Goal: Task Accomplishment & Management: Complete application form

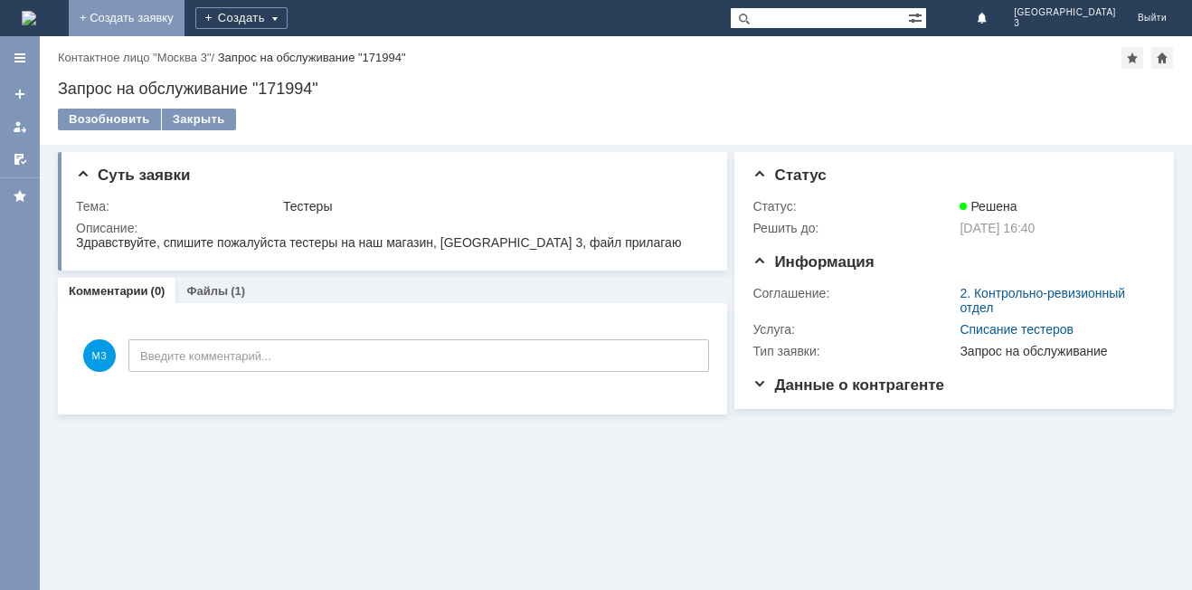
click at [185, 14] on link "+ Создать заявку" at bounding box center [127, 18] width 116 height 36
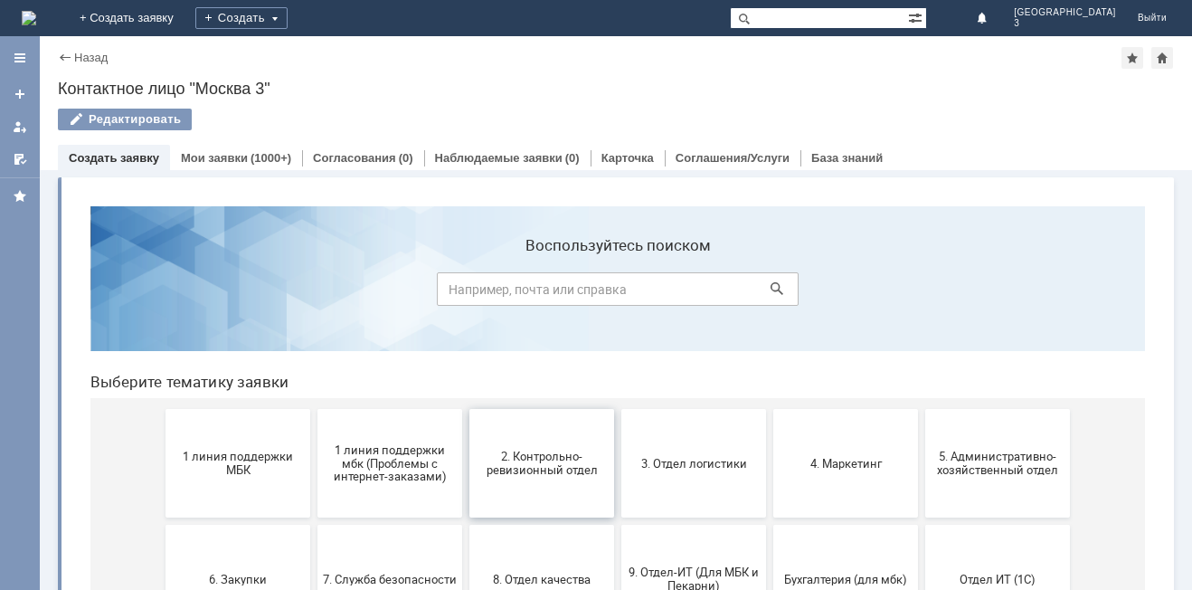
click at [526, 460] on span "2. Контрольно-ревизионный отдел" at bounding box center [542, 463] width 134 height 27
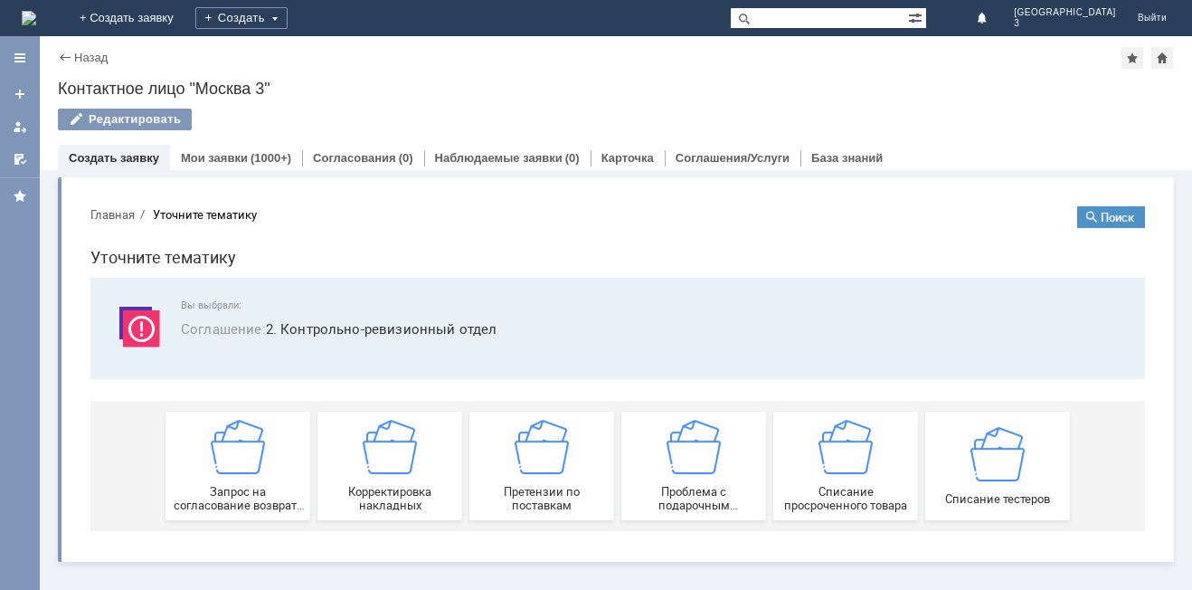
click at [526, 460] on img at bounding box center [542, 447] width 54 height 54
click at [185, 20] on link "+ Создать заявку" at bounding box center [127, 18] width 116 height 36
click at [185, 14] on link "+ Создать заявку" at bounding box center [127, 18] width 116 height 36
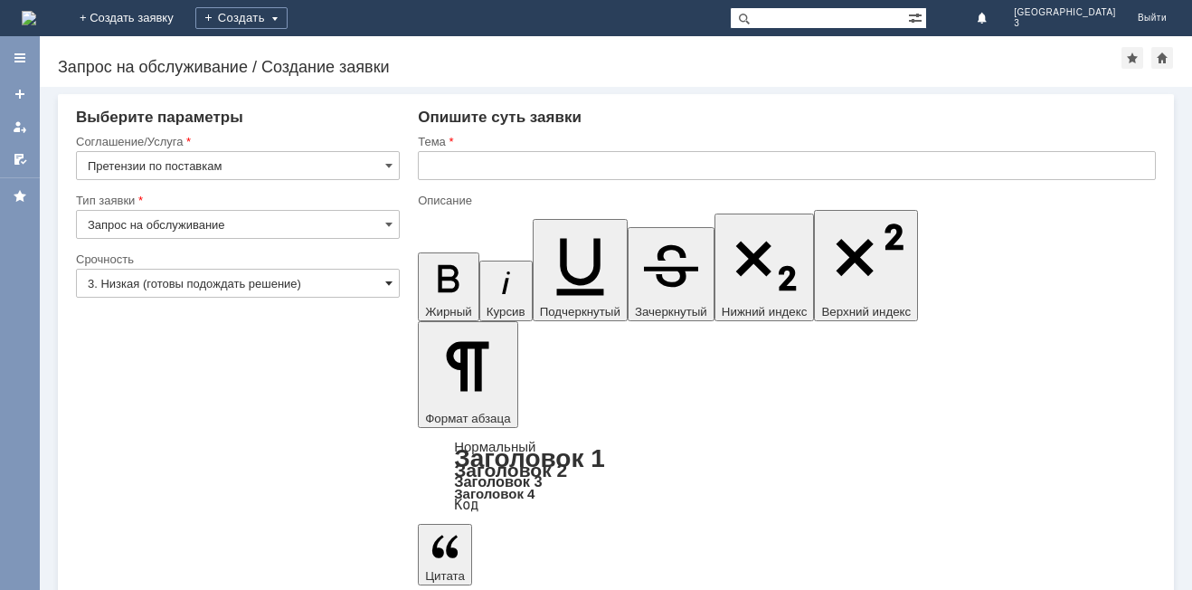
click at [388, 280] on span at bounding box center [388, 283] width 7 height 14
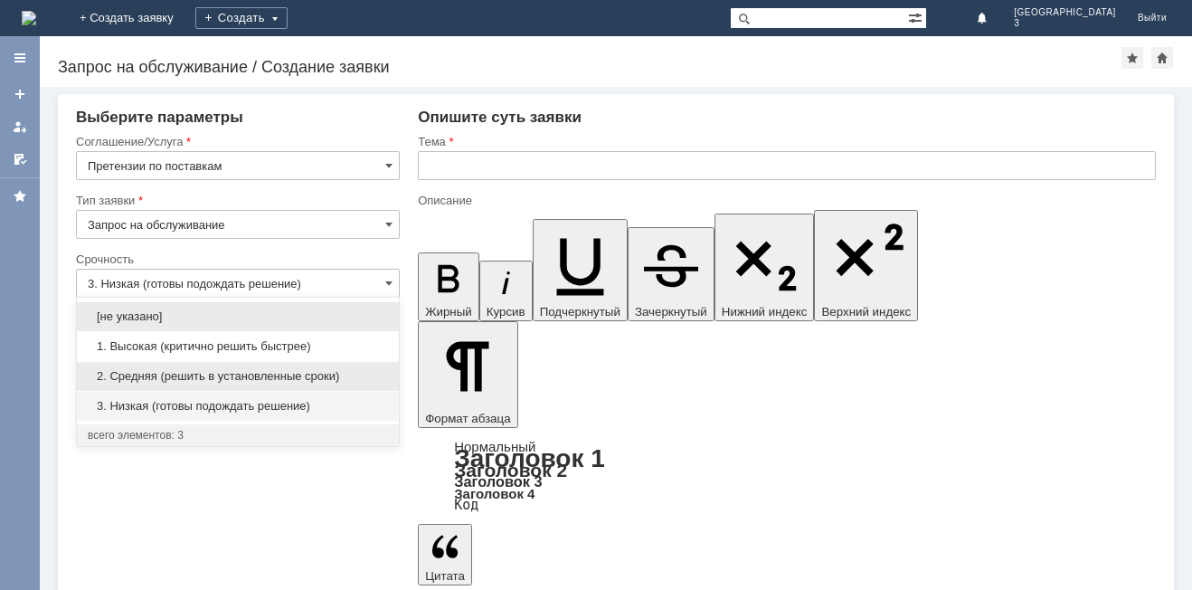
click at [353, 376] on span "2. Средняя (решить в установленные сроки)" at bounding box center [238, 376] width 300 height 14
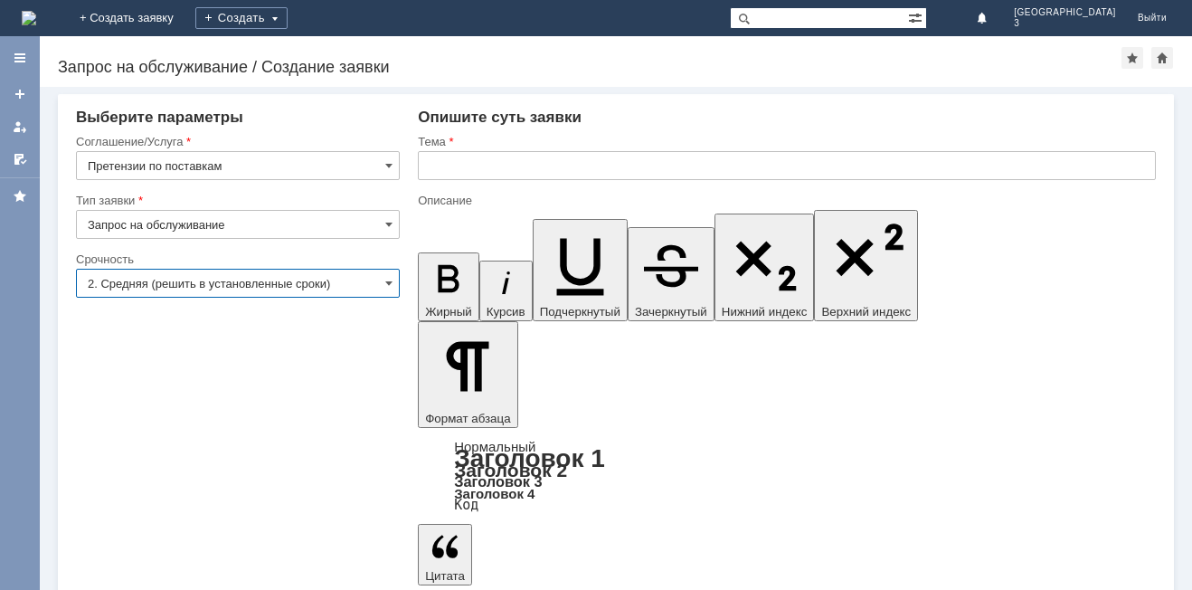
type input "2. Средняя (решить в установленные сроки)"
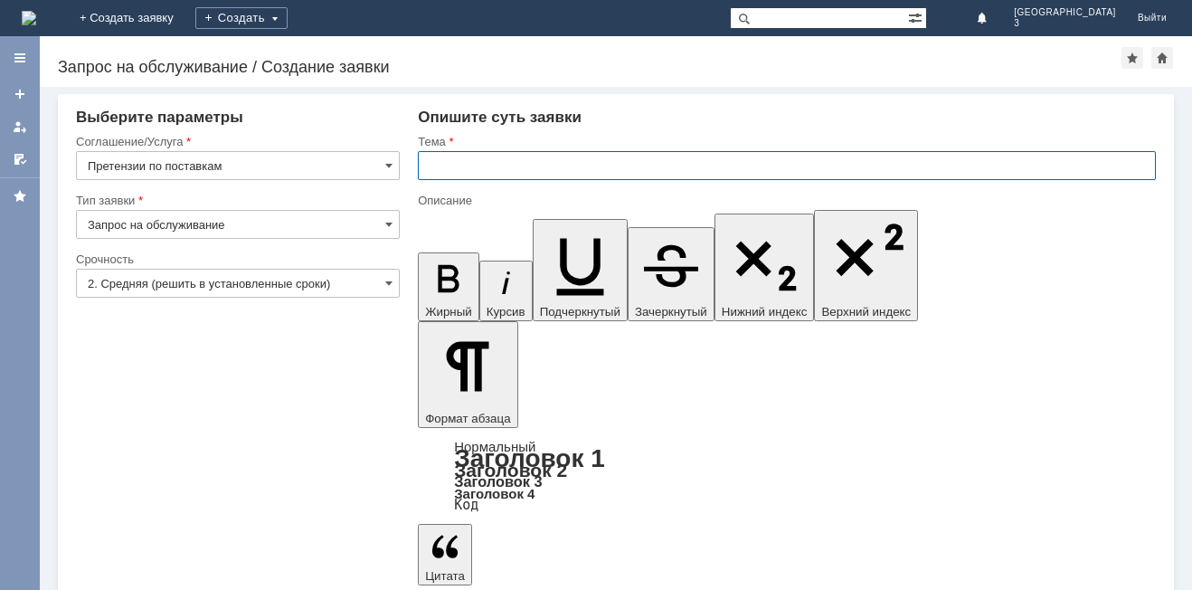
click at [439, 165] on input "text" at bounding box center [787, 165] width 738 height 29
type input "Акт расхождения № Т2-913 от [DATE]"
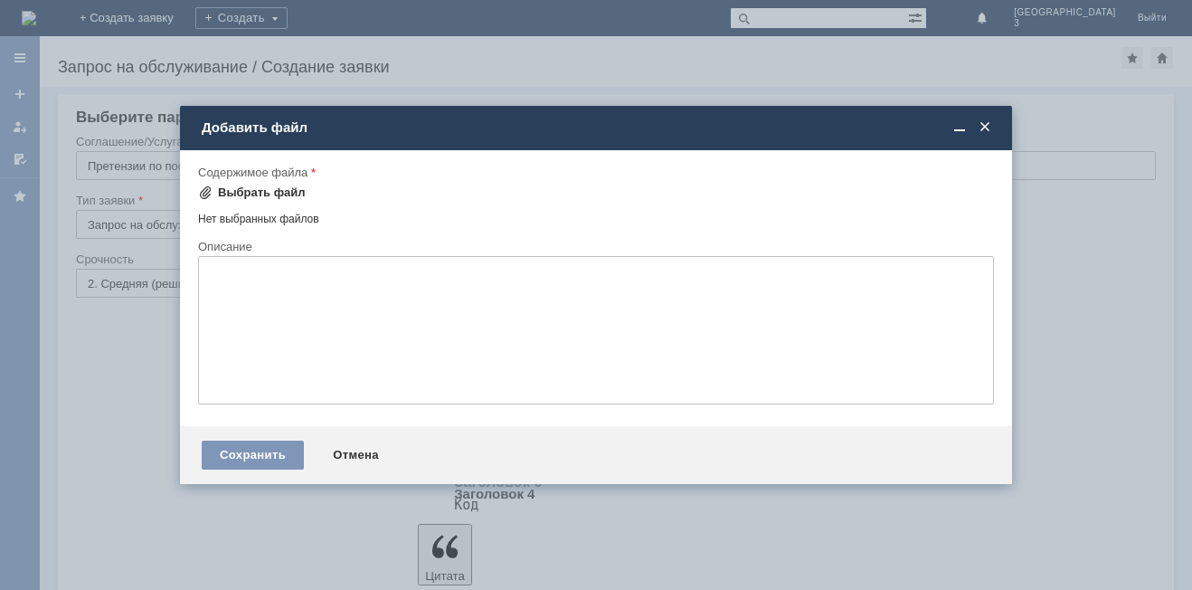
click at [229, 192] on div "Выбрать файл" at bounding box center [262, 192] width 88 height 14
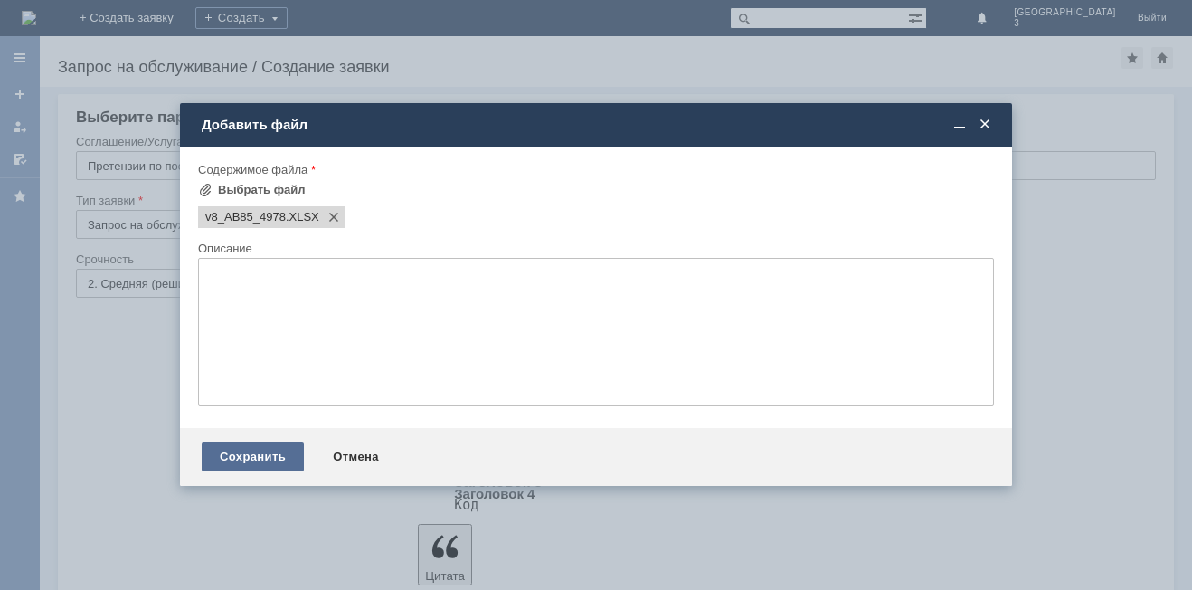
click at [266, 461] on div "Сохранить" at bounding box center [253, 456] width 102 height 29
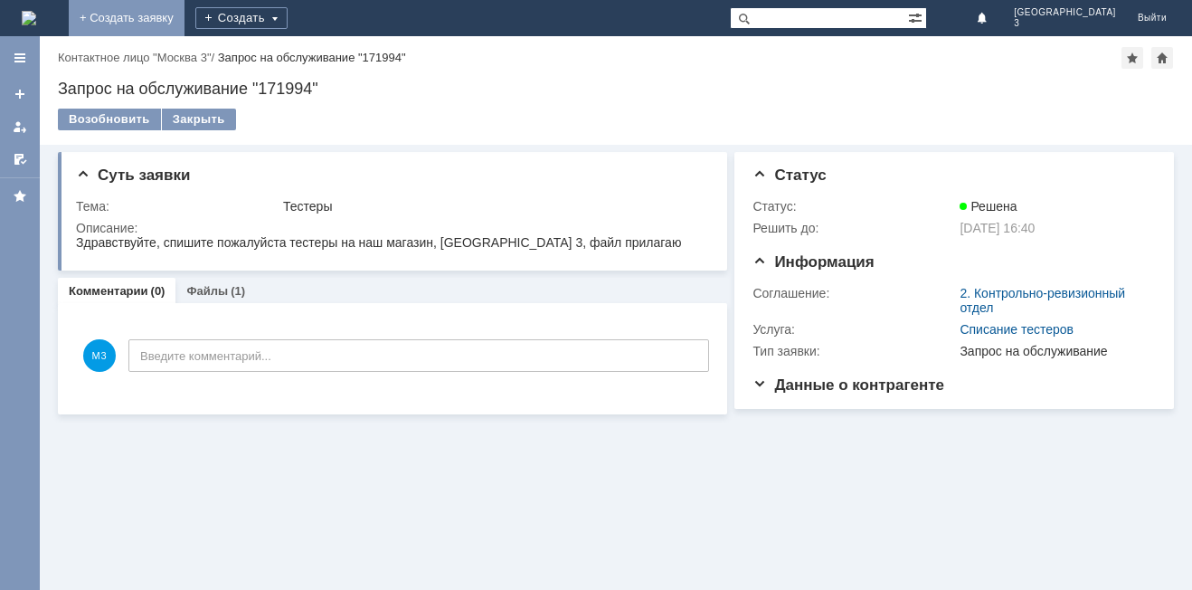
click at [185, 16] on link "+ Создать заявку" at bounding box center [127, 18] width 116 height 36
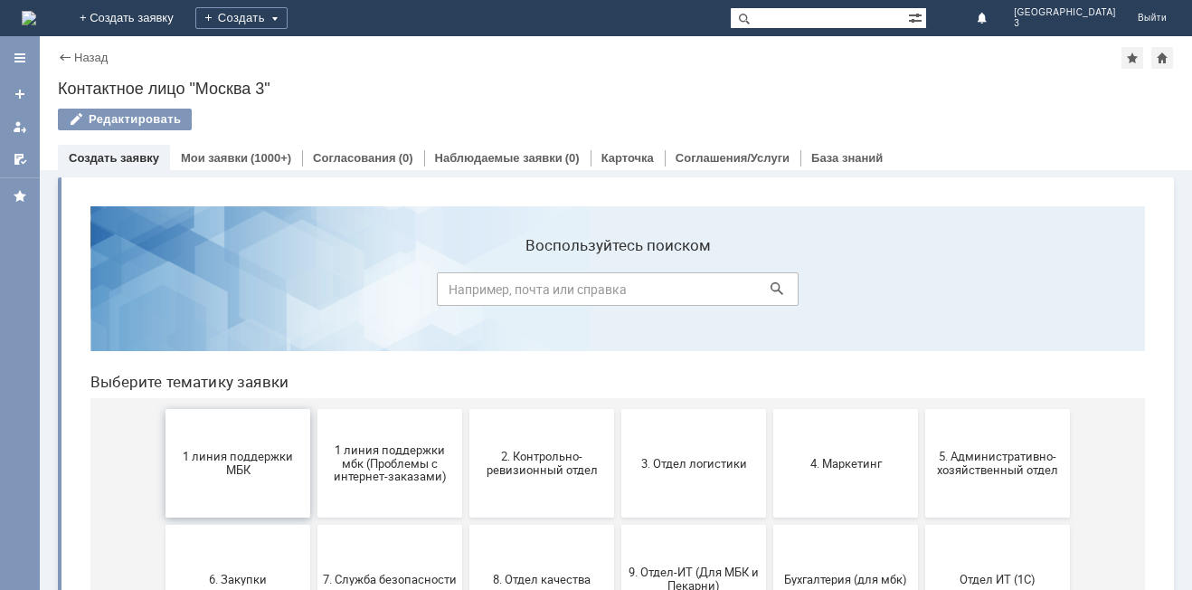
click at [202, 457] on span "1 линия поддержки МБК" at bounding box center [238, 463] width 134 height 27
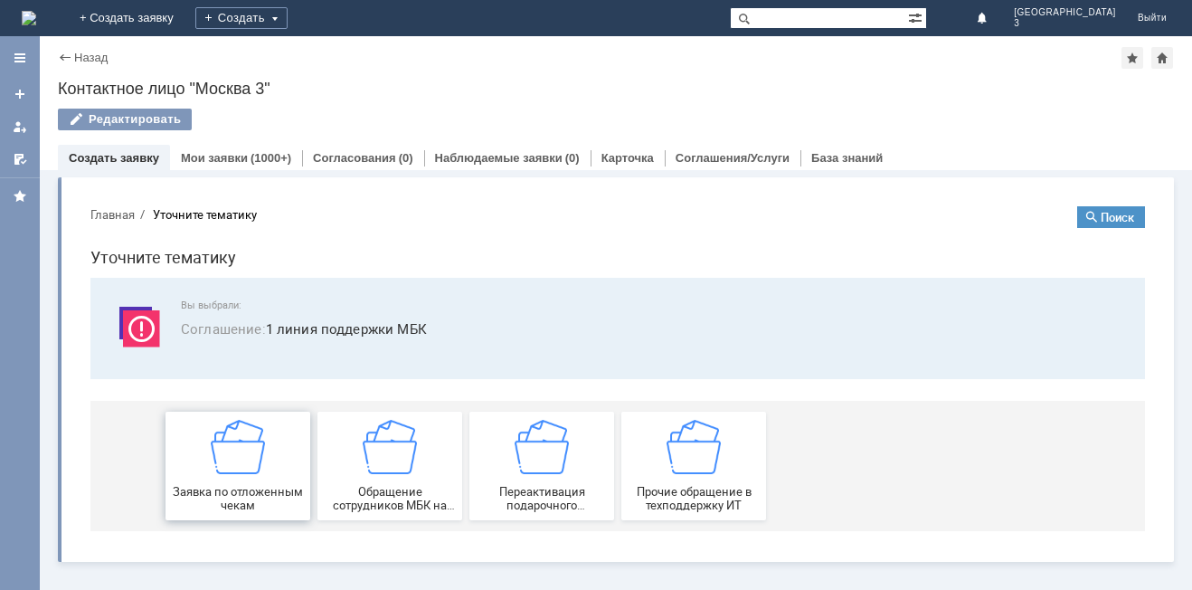
click at [204, 458] on div "Заявка по отложенным чекам" at bounding box center [238, 466] width 134 height 92
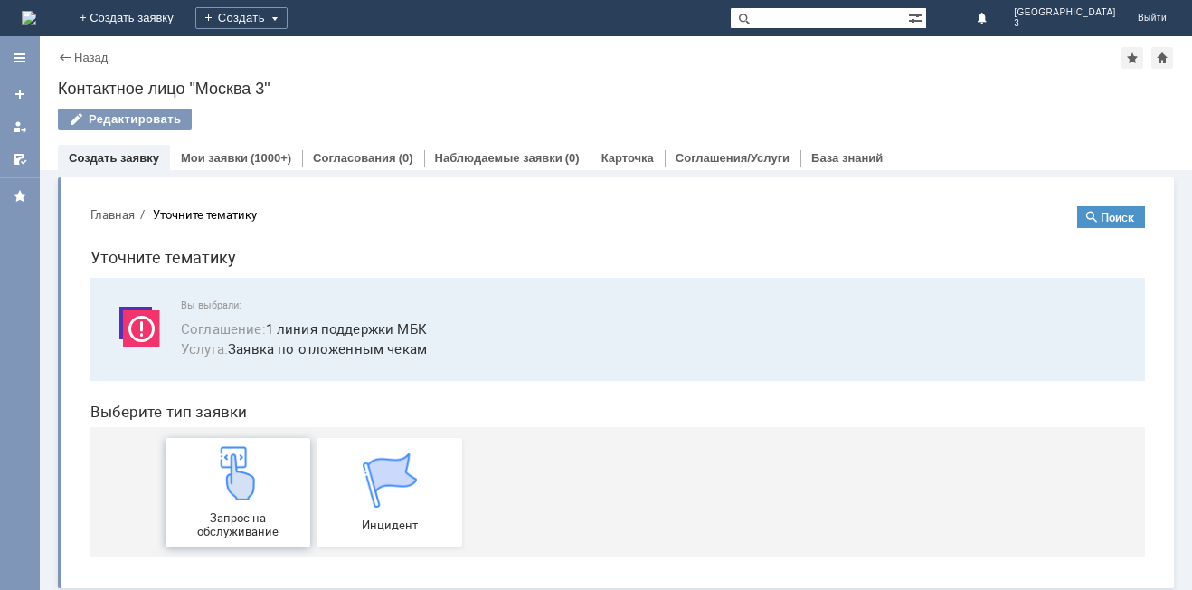
click at [221, 480] on img at bounding box center [238, 473] width 54 height 54
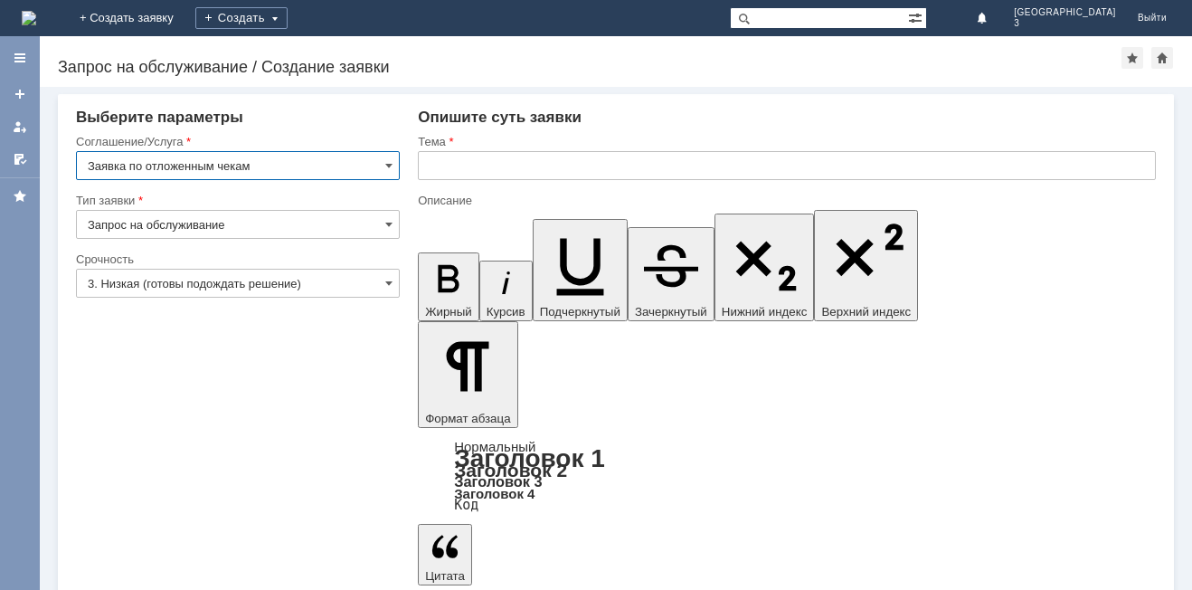
click at [384, 280] on div "3. Низкая (готовы подождать решение)" at bounding box center [238, 283] width 324 height 29
click at [390, 281] on span at bounding box center [388, 283] width 7 height 14
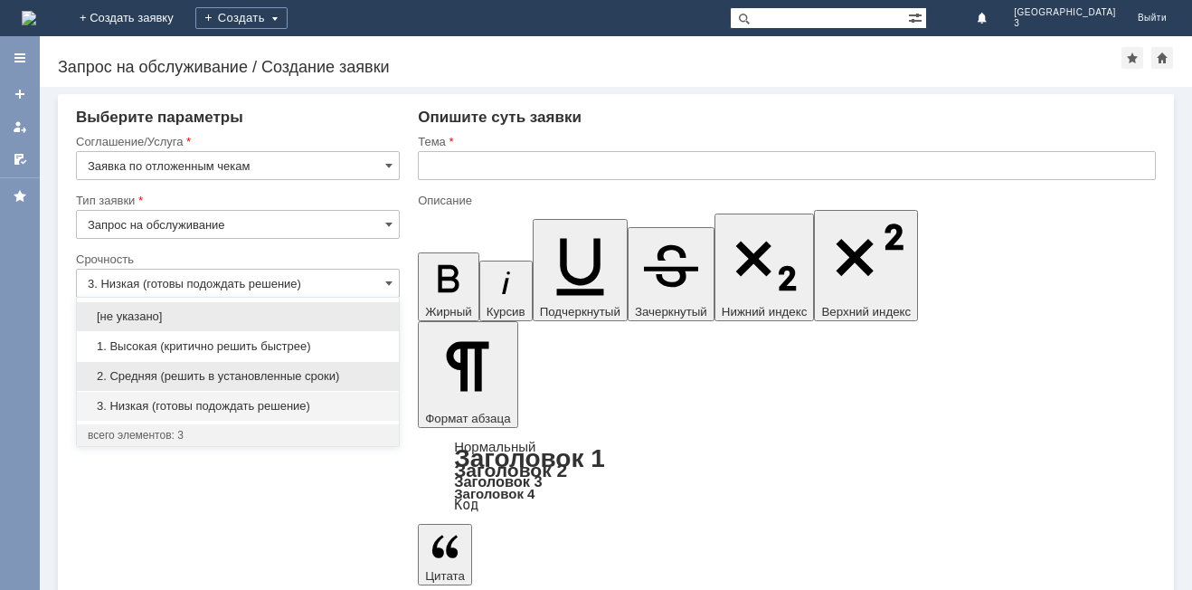
click at [345, 381] on span "2. Средняя (решить в установленные сроки)" at bounding box center [238, 376] width 300 height 14
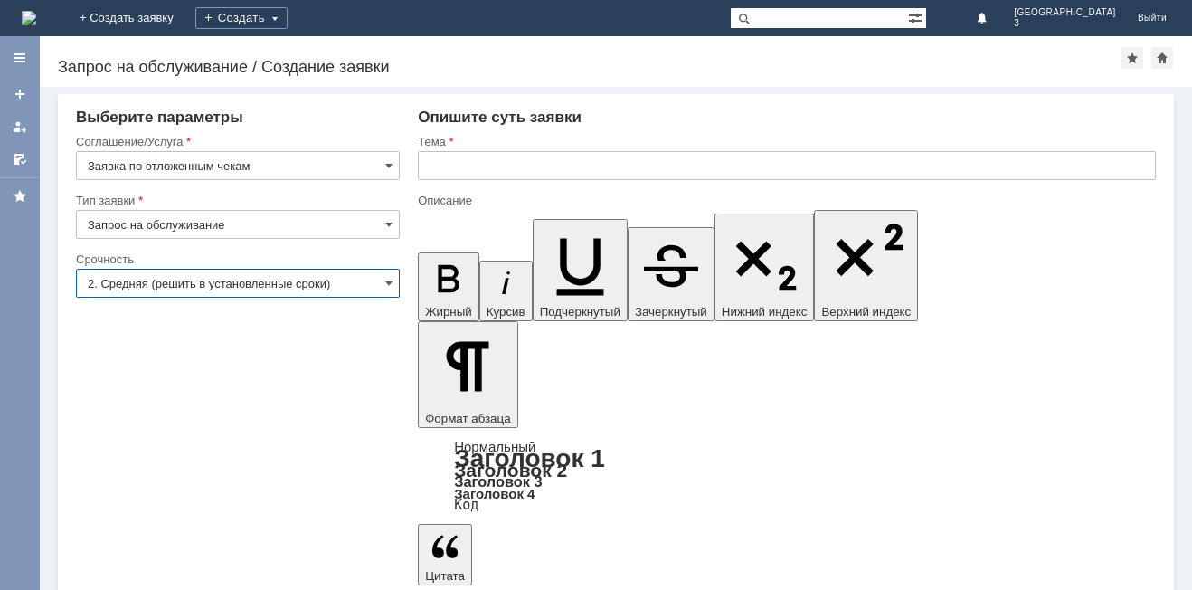
type input "2. Средняя (решить в установленные сроки)"
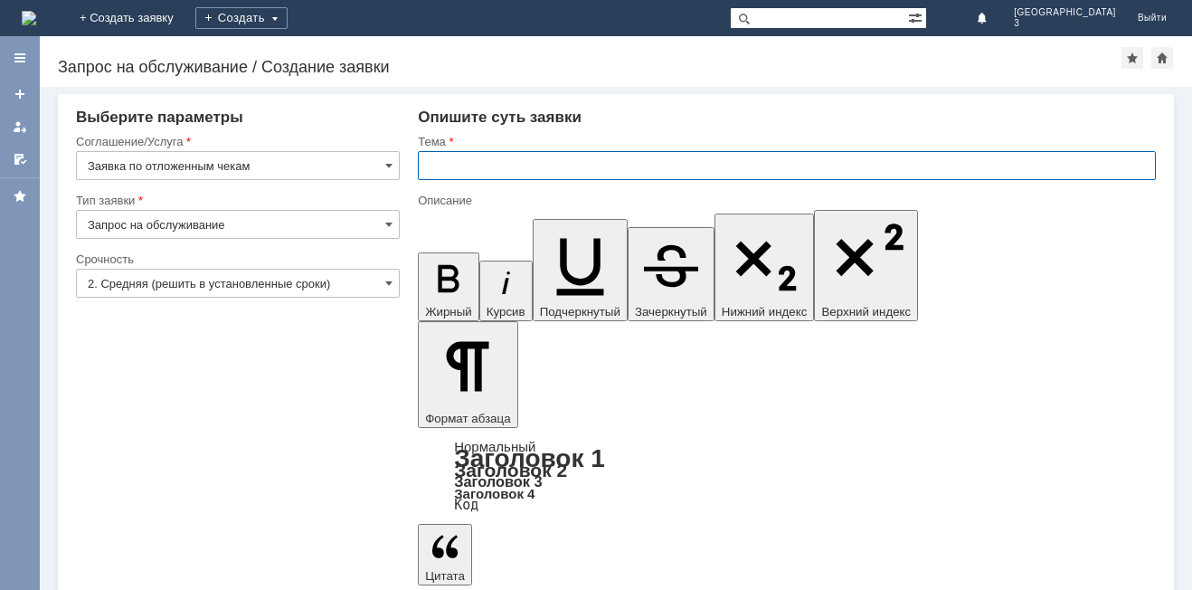
click at [419, 175] on input "text" at bounding box center [787, 165] width 738 height 29
type input "Отложенный чек 24.08.2025"
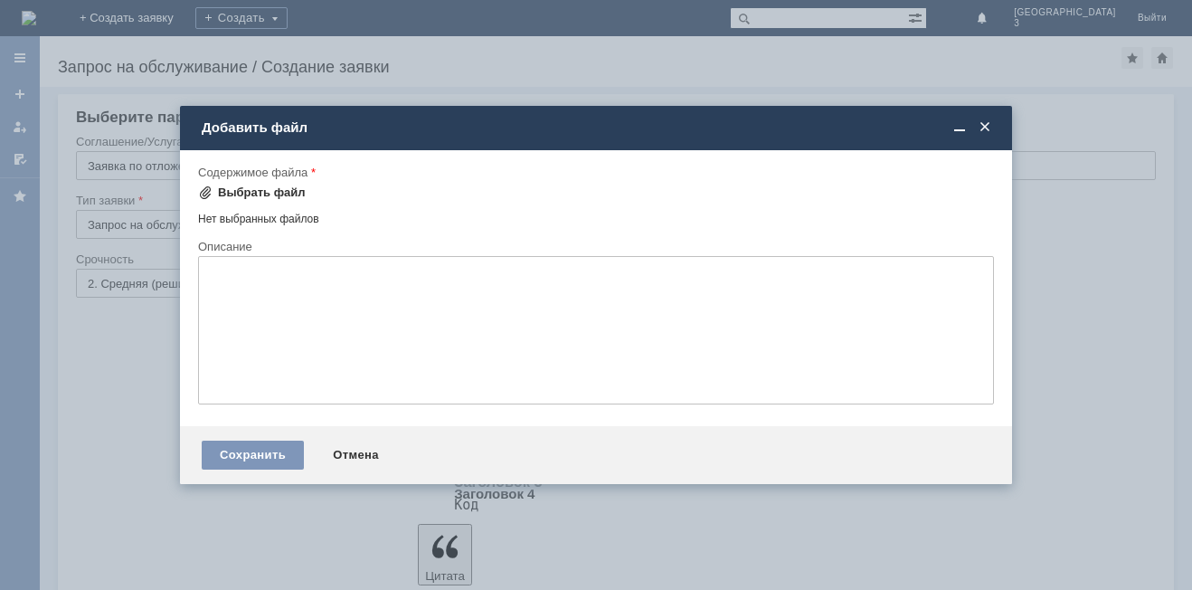
click at [285, 189] on div "Выбрать файл" at bounding box center [262, 192] width 88 height 14
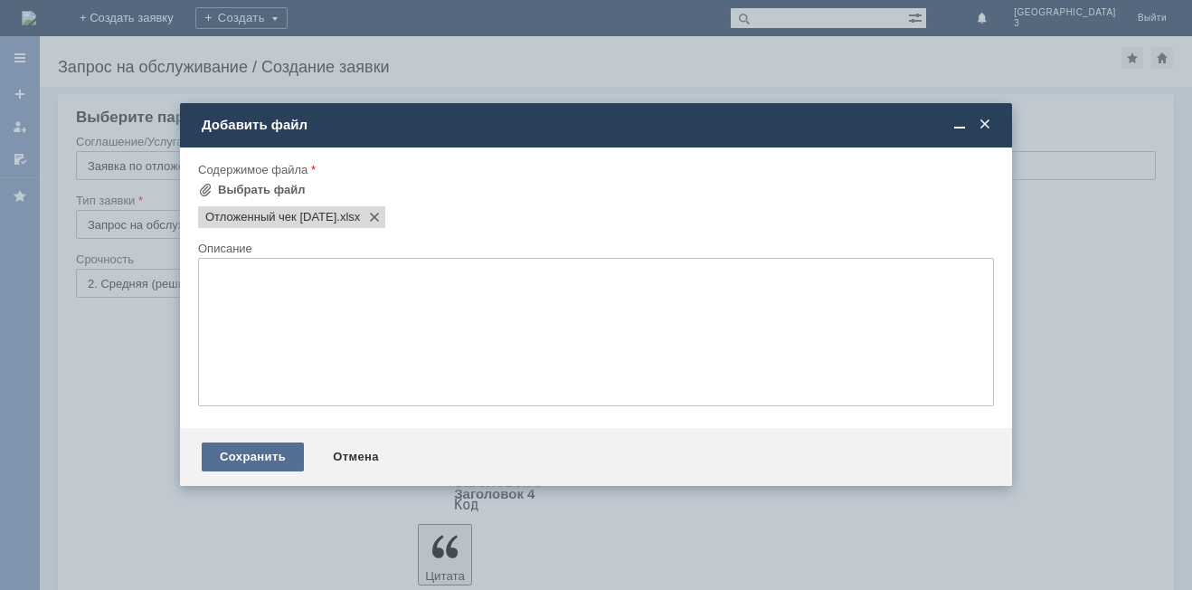
click at [270, 450] on div "Сохранить" at bounding box center [253, 456] width 102 height 29
